Goal: Transaction & Acquisition: Purchase product/service

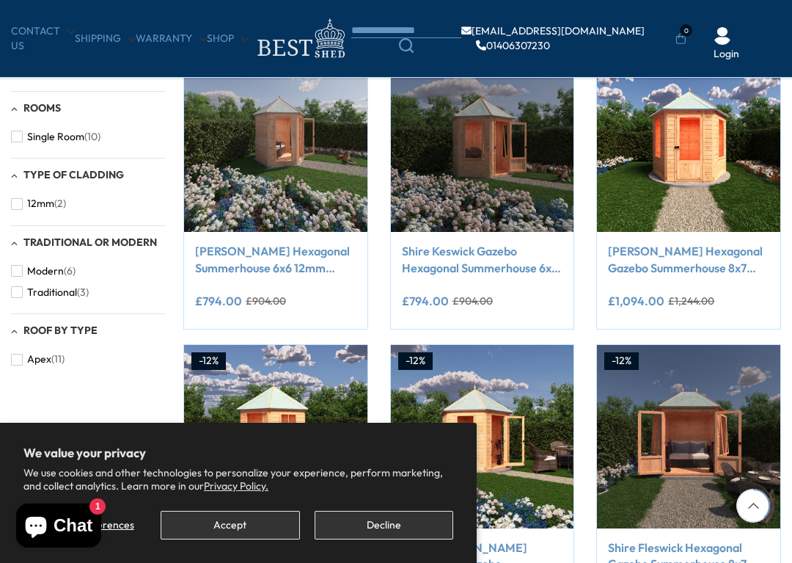
scroll to position [588, 0]
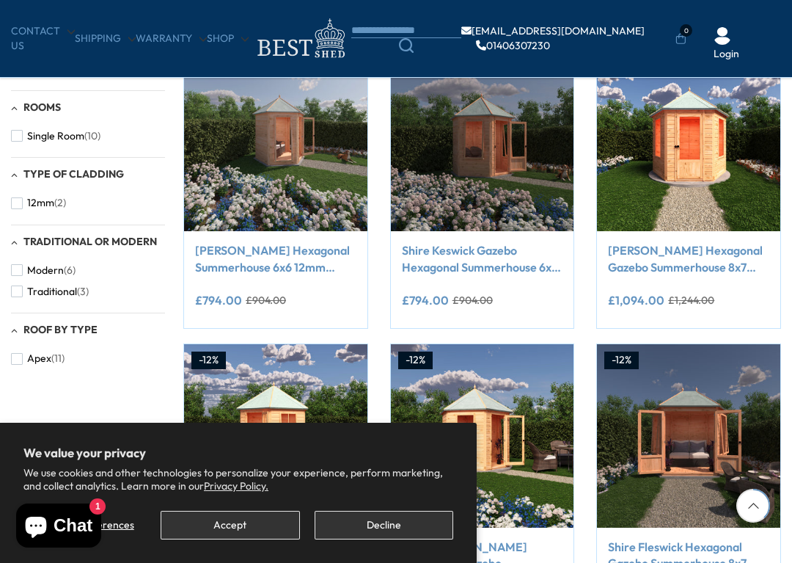
click at [51, 413] on div "Filter By Collection Arbours (3) [GEOGRAPHIC_DATA] (1) Storage (1) Summerhouses…" at bounding box center [396, 305] width 792 height 1313
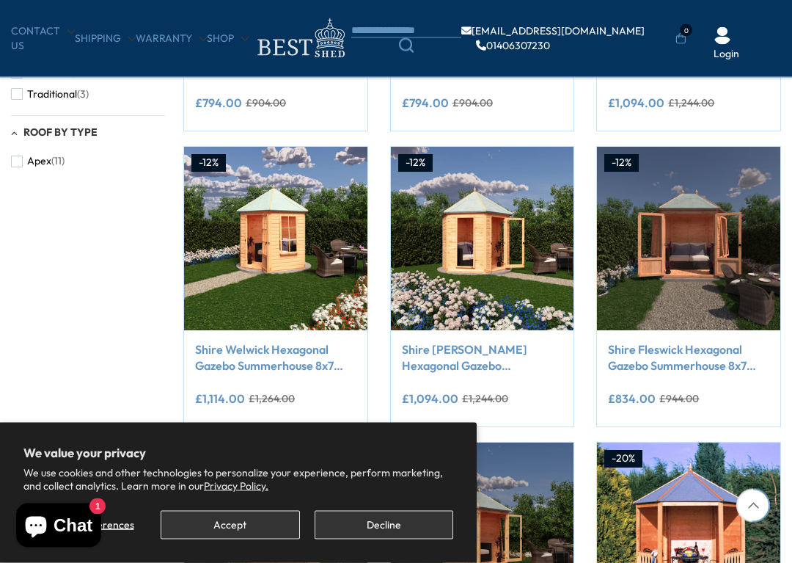
scroll to position [798, 0]
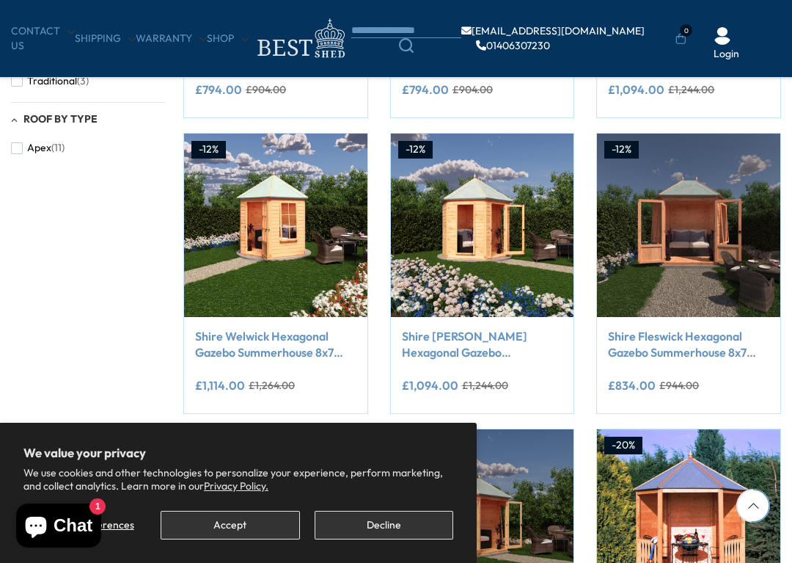
click at [731, 288] on button "Add to Cart" at bounding box center [689, 288] width 154 height 29
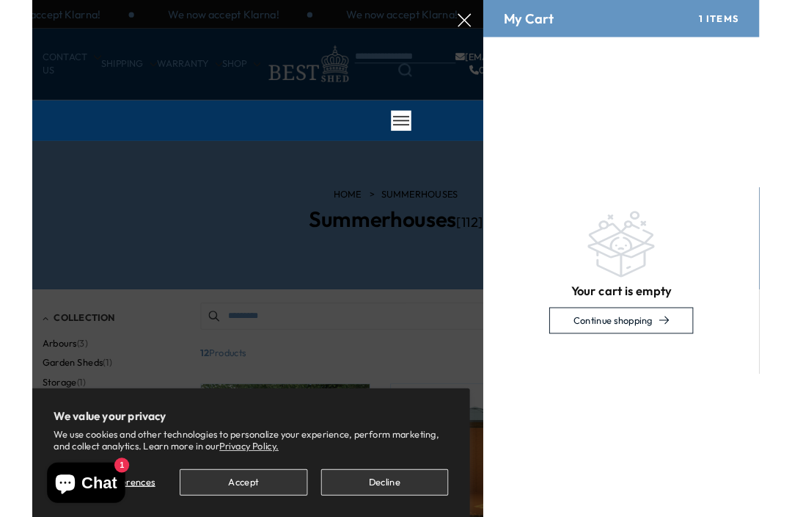
scroll to position [0, 0]
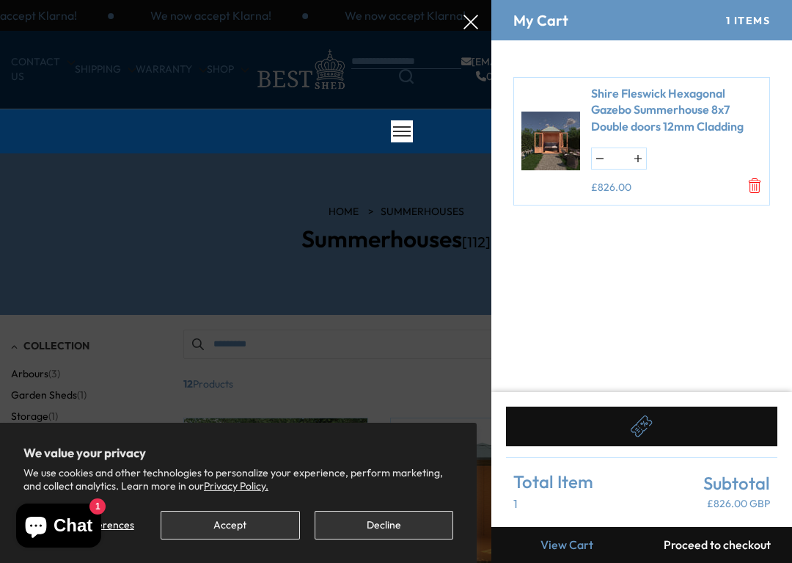
click at [479, 0] on div at bounding box center [396, 0] width 792 height 0
click at [484, 0] on div at bounding box center [396, 0] width 792 height 0
click at [460, 0] on div at bounding box center [396, 0] width 792 height 0
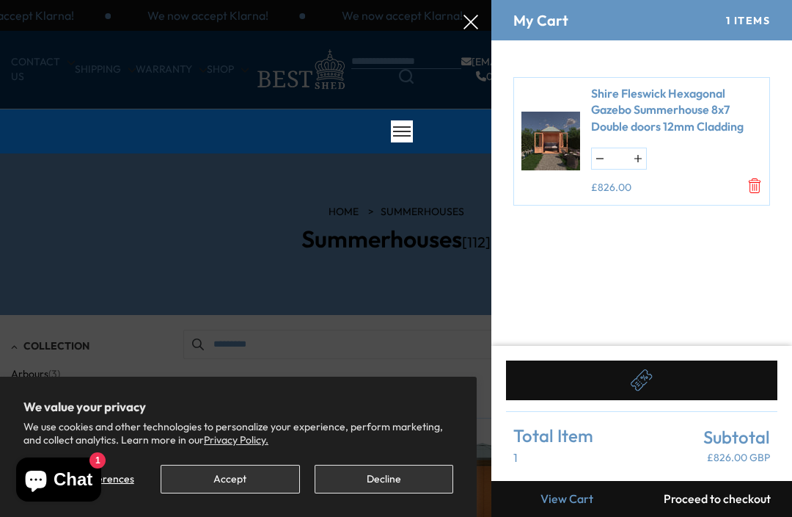
click at [470, 0] on div at bounding box center [396, 0] width 792 height 0
click at [471, 29] on icon at bounding box center [471, 22] width 15 height 15
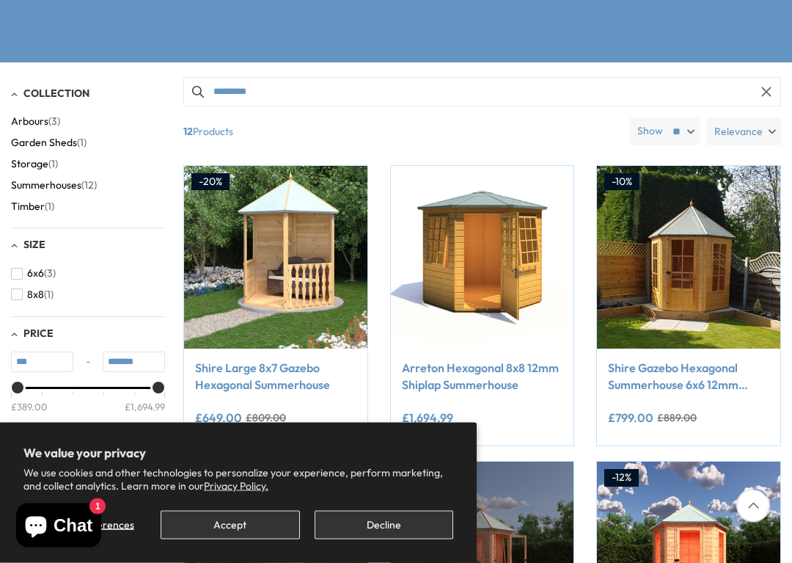
scroll to position [253, 0]
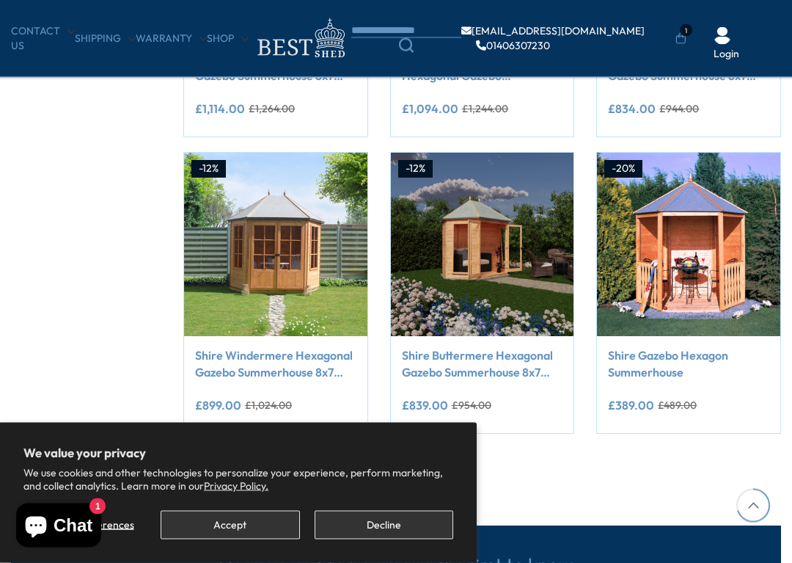
scroll to position [1076, 0]
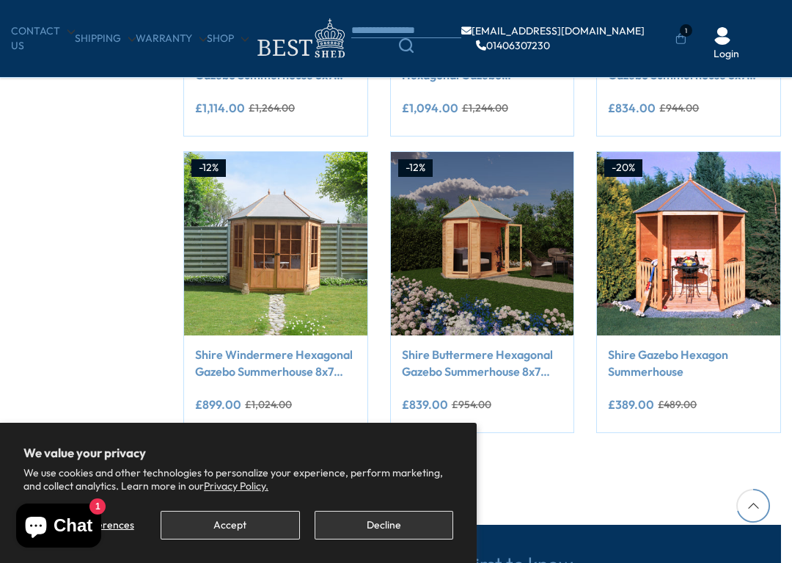
click at [689, 360] on link "Shire Gazebo Hexagon Summerhouse" at bounding box center [688, 362] width 161 height 33
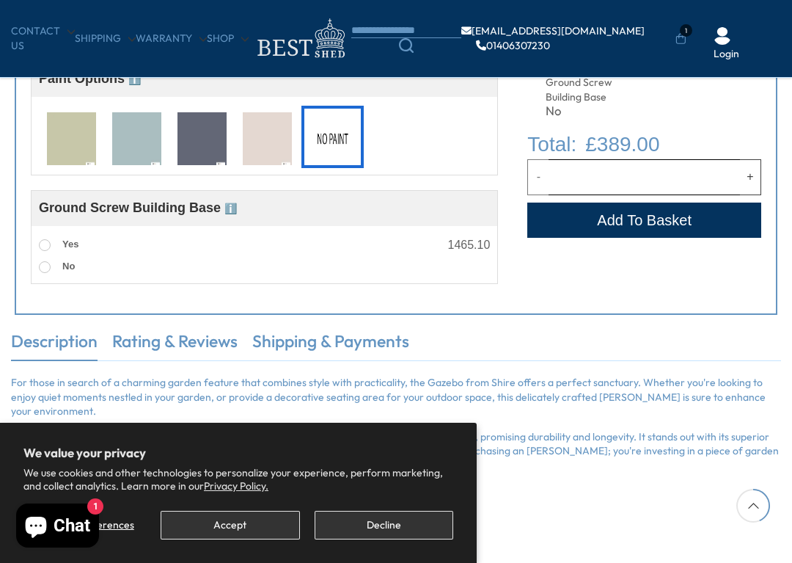
scroll to position [669, 0]
